Goal: Book appointment/travel/reservation

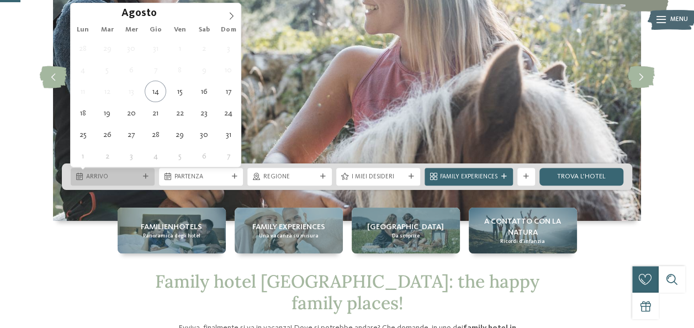
click at [137, 179] on span "Arrivo" at bounding box center [112, 177] width 53 height 9
type div "[DATE]"
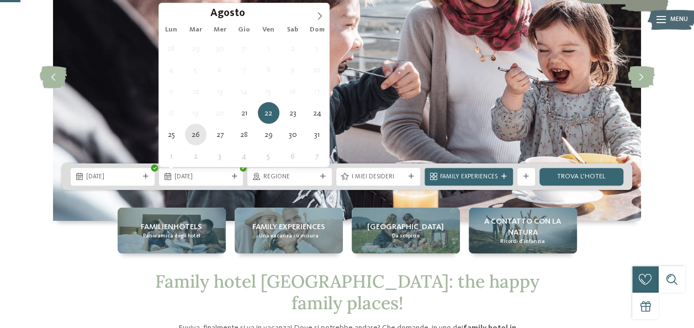
type div "[DATE]"
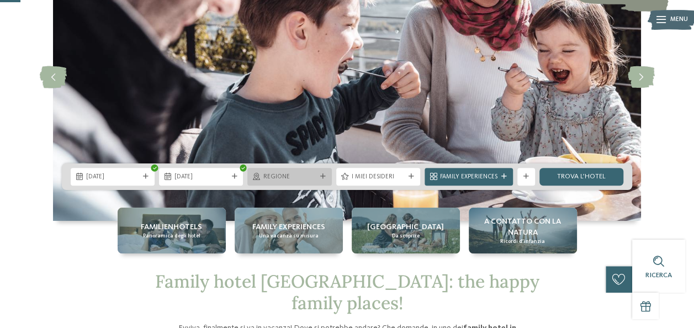
click at [320, 176] on div at bounding box center [323, 177] width 9 height 6
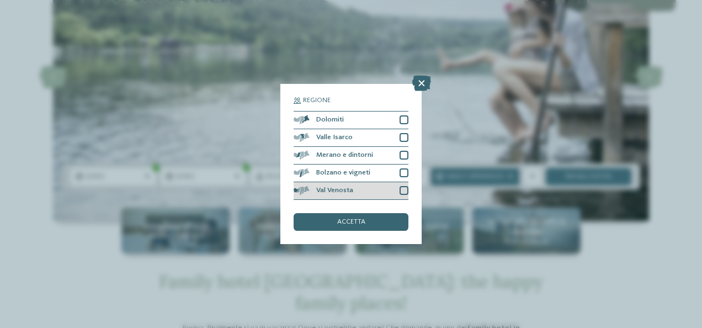
click at [405, 196] on div "Val Venosta" at bounding box center [351, 191] width 115 height 18
click at [393, 222] on div "accetta" at bounding box center [351, 222] width 115 height 18
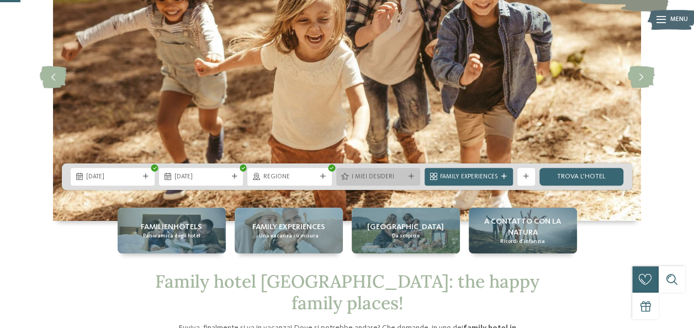
click at [392, 180] on span "I miei desideri" at bounding box center [378, 177] width 53 height 9
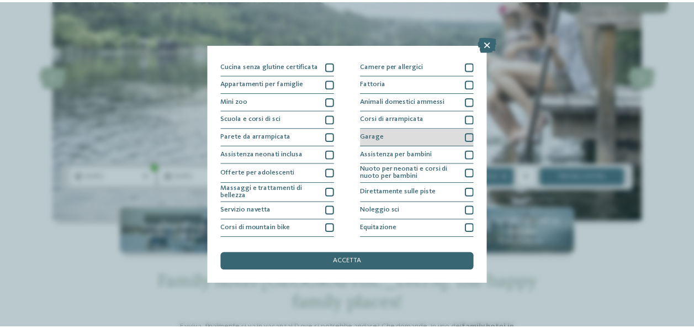
scroll to position [110, 0]
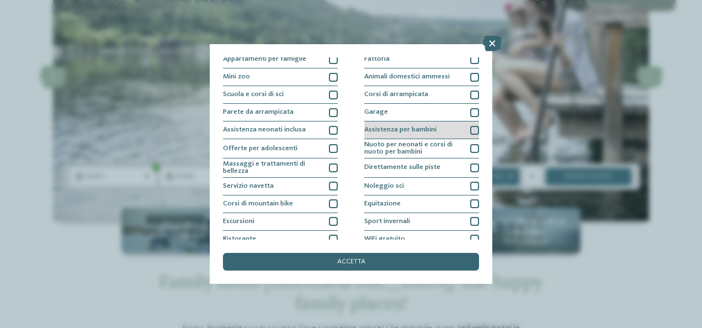
click at [433, 128] on div "Assistenza per bambini" at bounding box center [422, 131] width 115 height 18
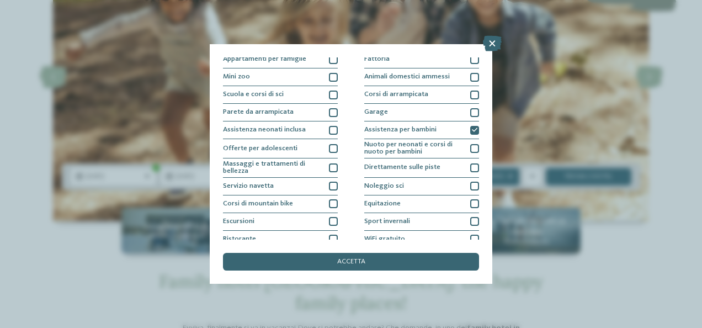
click at [382, 251] on div "I miei desideri Piscina coperta o con collegamento a piscina esterna Piscina al…" at bounding box center [351, 163] width 256 height 213
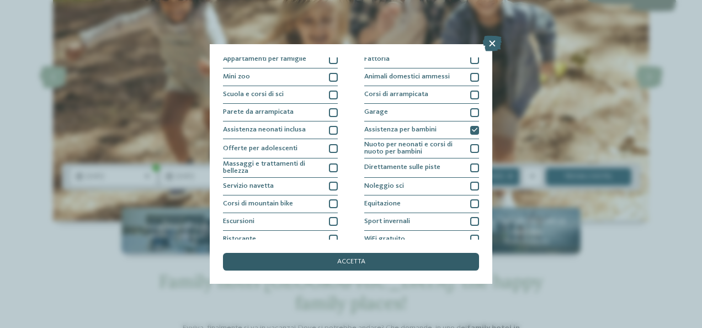
click at [384, 263] on div "accetta" at bounding box center [351, 262] width 256 height 18
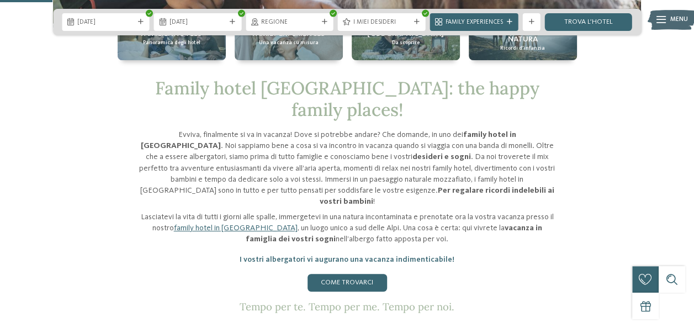
scroll to position [166, 0]
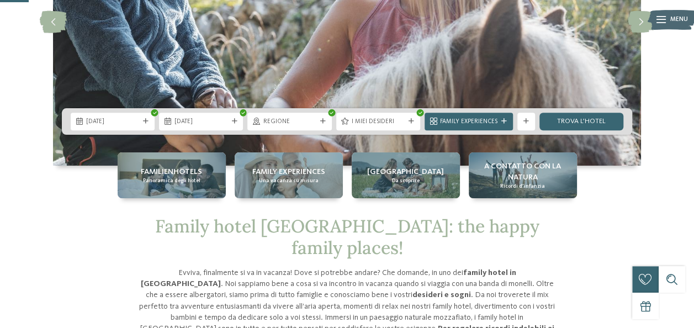
click at [505, 120] on icon at bounding box center [504, 122] width 6 height 6
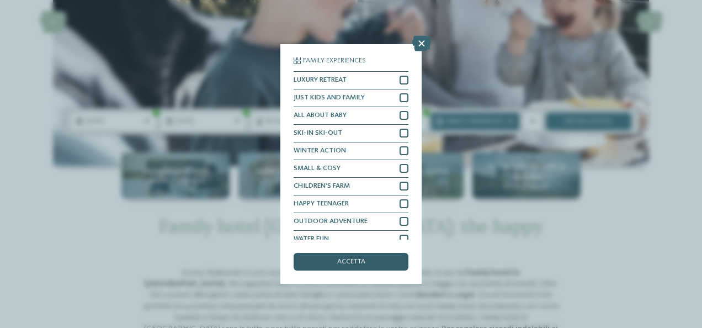
click at [402, 266] on div "accetta" at bounding box center [351, 262] width 115 height 18
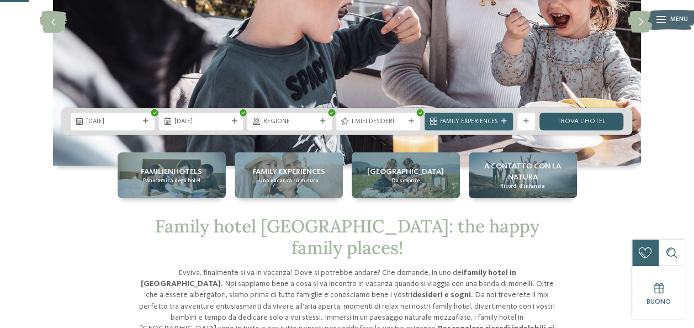
click at [591, 122] on link "trova l’hotel" at bounding box center [582, 122] width 84 height 18
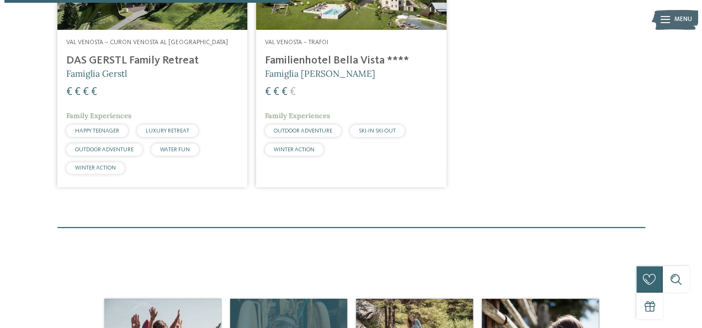
scroll to position [328, 0]
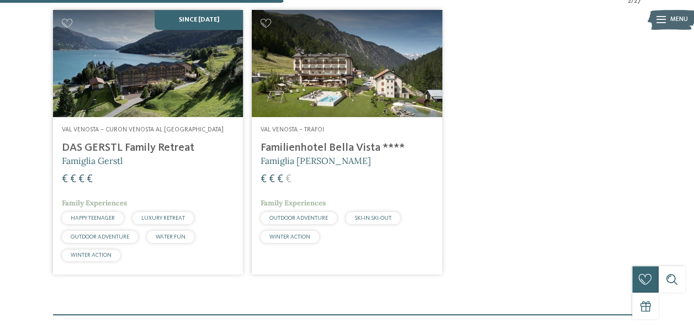
click at [353, 92] on img at bounding box center [347, 63] width 190 height 107
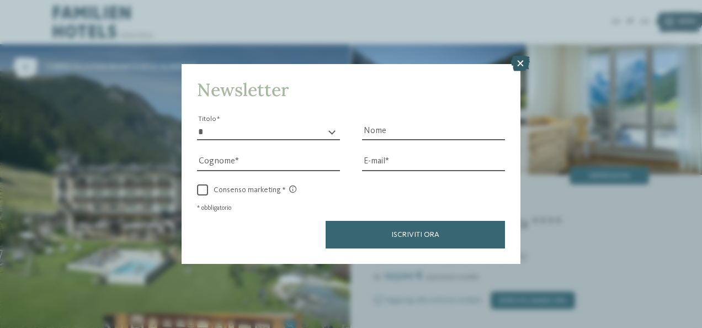
click at [521, 67] on icon at bounding box center [520, 63] width 19 height 15
